Goal: Feedback & Contribution: Contribute content

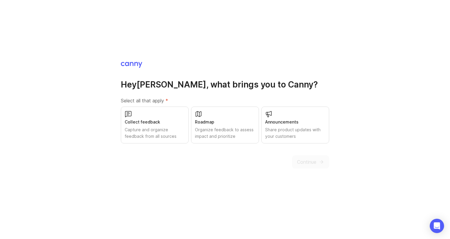
click at [209, 130] on div "Organize feedback to assess impact and prioritize" at bounding box center [225, 132] width 60 height 13
click at [174, 132] on div "Capture and organize feedback from all sources" at bounding box center [155, 132] width 60 height 13
click at [305, 159] on span "Continue" at bounding box center [306, 161] width 19 height 7
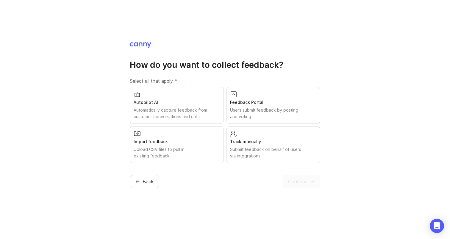
click at [245, 112] on div "Users submit feedback by posting and voting" at bounding box center [273, 113] width 86 height 13
click at [179, 112] on div "Automatically capture feedback from customer conversations and calls" at bounding box center [177, 113] width 86 height 13
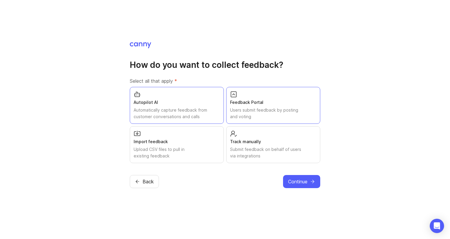
click at [296, 182] on span "Continue" at bounding box center [297, 181] width 19 height 7
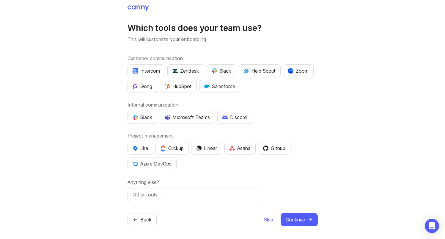
click at [230, 72] on div "Slack" at bounding box center [222, 70] width 20 height 7
click at [305, 73] on div "Zoom" at bounding box center [298, 70] width 21 height 7
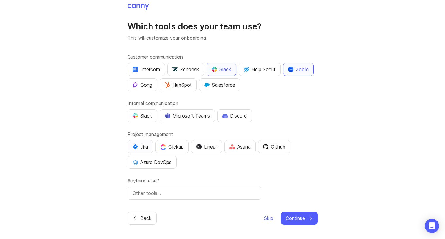
click at [148, 145] on div "Jira" at bounding box center [140, 146] width 15 height 7
click at [272, 149] on div "Github" at bounding box center [274, 146] width 22 height 7
click at [304, 217] on span "Continue" at bounding box center [295, 217] width 19 height 7
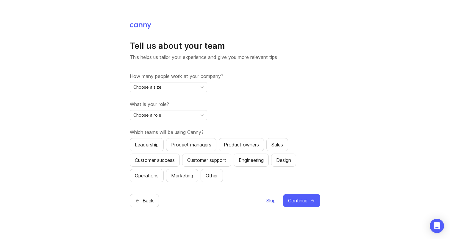
click at [271, 198] on span "Skip" at bounding box center [270, 200] width 9 height 7
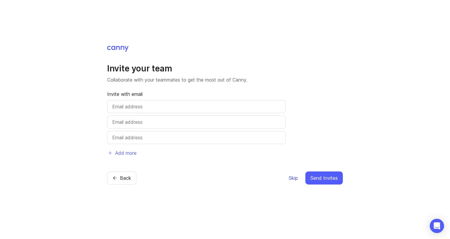
click at [294, 178] on span "Skip" at bounding box center [292, 177] width 9 height 7
click at [292, 179] on span "Skip" at bounding box center [292, 177] width 9 height 7
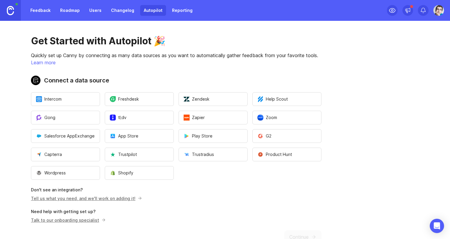
click at [77, 11] on link "Roadmap" at bounding box center [70, 10] width 27 height 11
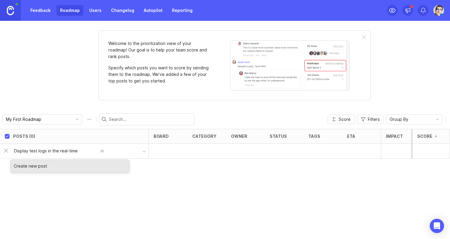
type input "Display test logs in the real-time"
click at [43, 167] on div "Create new post" at bounding box center [70, 166] width 118 height 12
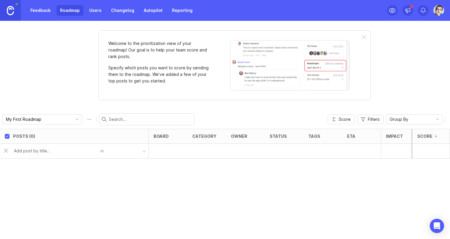
click at [103, 151] on div "in" at bounding box center [125, 151] width 48 height 9
click at [136, 151] on button "button" at bounding box center [126, 151] width 45 height 9
click at [144, 151] on div "button" at bounding box center [143, 151] width 3 height 3
click at [131, 148] on button "button" at bounding box center [126, 151] width 45 height 9
click at [56, 119] on input "My First Roadmap" at bounding box center [39, 119] width 66 height 7
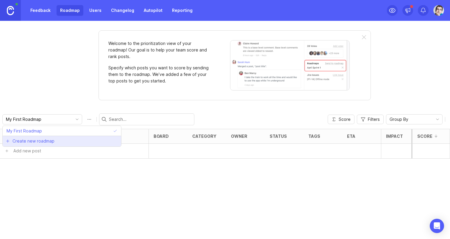
click at [42, 141] on span "Create new roadmap" at bounding box center [33, 141] width 42 height 6
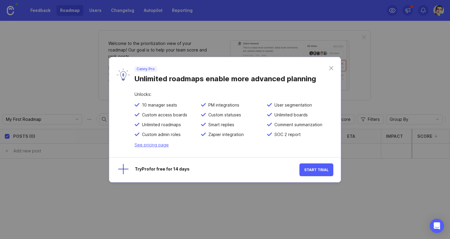
click at [156, 144] on link "See pricing page" at bounding box center [151, 144] width 34 height 5
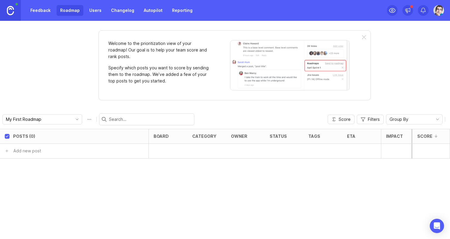
click at [71, 118] on input "My First Roadmap" at bounding box center [39, 119] width 66 height 7
click at [66, 84] on div "Welcome to the prioritization view of your roadmap! Our goal is to help your te…" at bounding box center [225, 130] width 450 height 218
click at [88, 119] on button "Roadmap options" at bounding box center [89, 119] width 10 height 10
drag, startPoint x: 59, startPoint y: 120, endPoint x: -1, endPoint y: 117, distance: 60.2
click at [0, 117] on html "Feedback Roadmap Users Changelog Autopilot Reporting Welcome to the prioritizat…" at bounding box center [225, 119] width 450 height 239
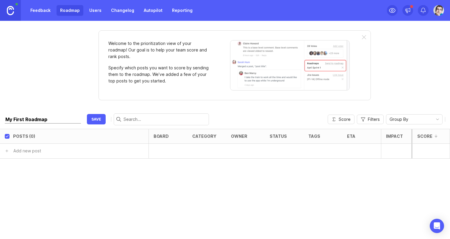
type input "R"
type input "Roadmap 2026"
click at [93, 119] on button "save" at bounding box center [96, 119] width 19 height 10
type input "Roadmap 2026"
type input "Show test logs in the real time"
